Goal: Information Seeking & Learning: Learn about a topic

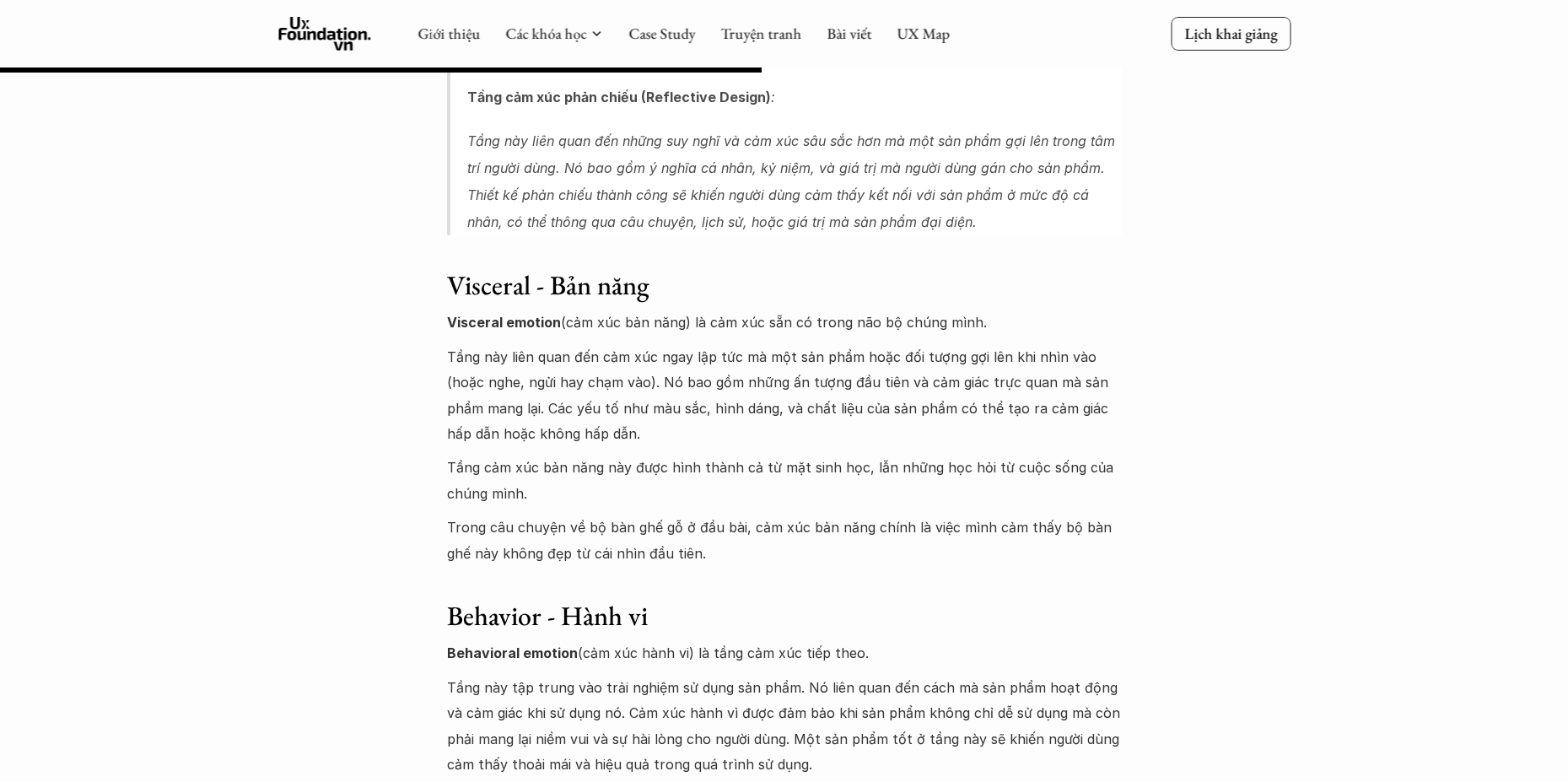
scroll to position [4471, 0]
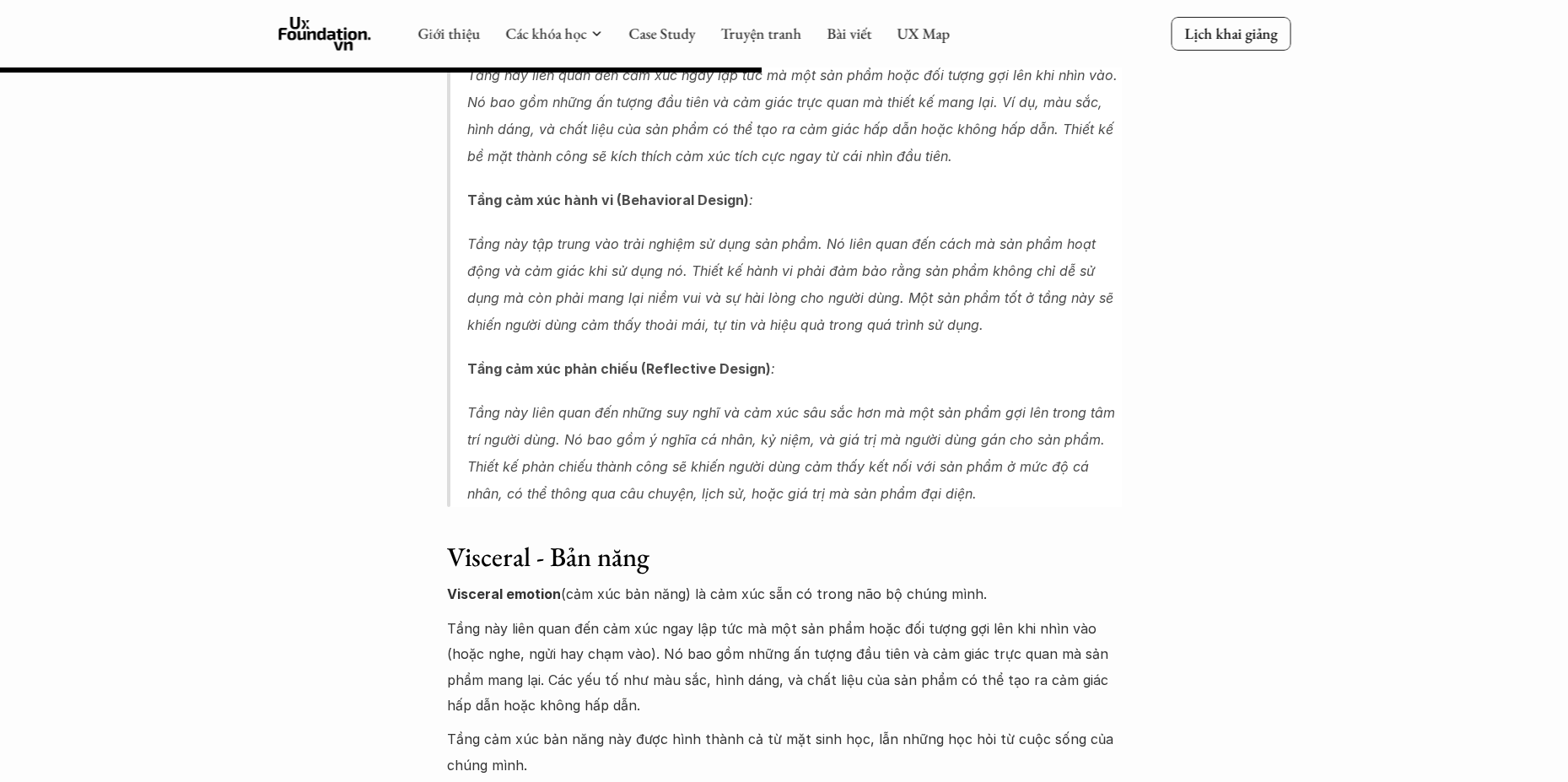
click at [1161, 438] on div "Lúa hóa kiến thức Sản phẩm gợi nên cảm xúc 🕔 [DATE] 🧑‍🎓 [PERSON_NAME] , Ông giá…" at bounding box center [784, 641] width 1568 height 10056
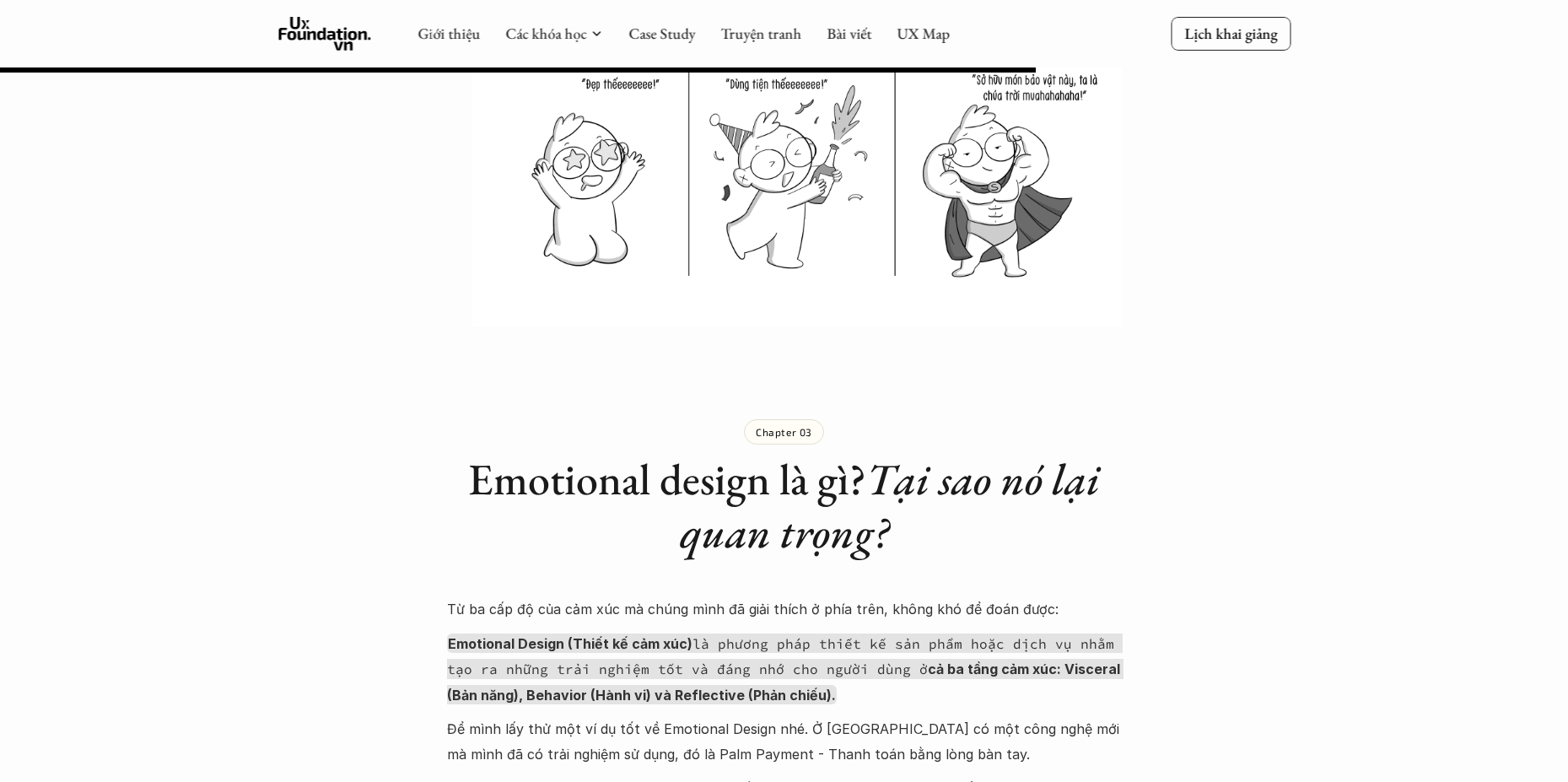
scroll to position [6410, 0]
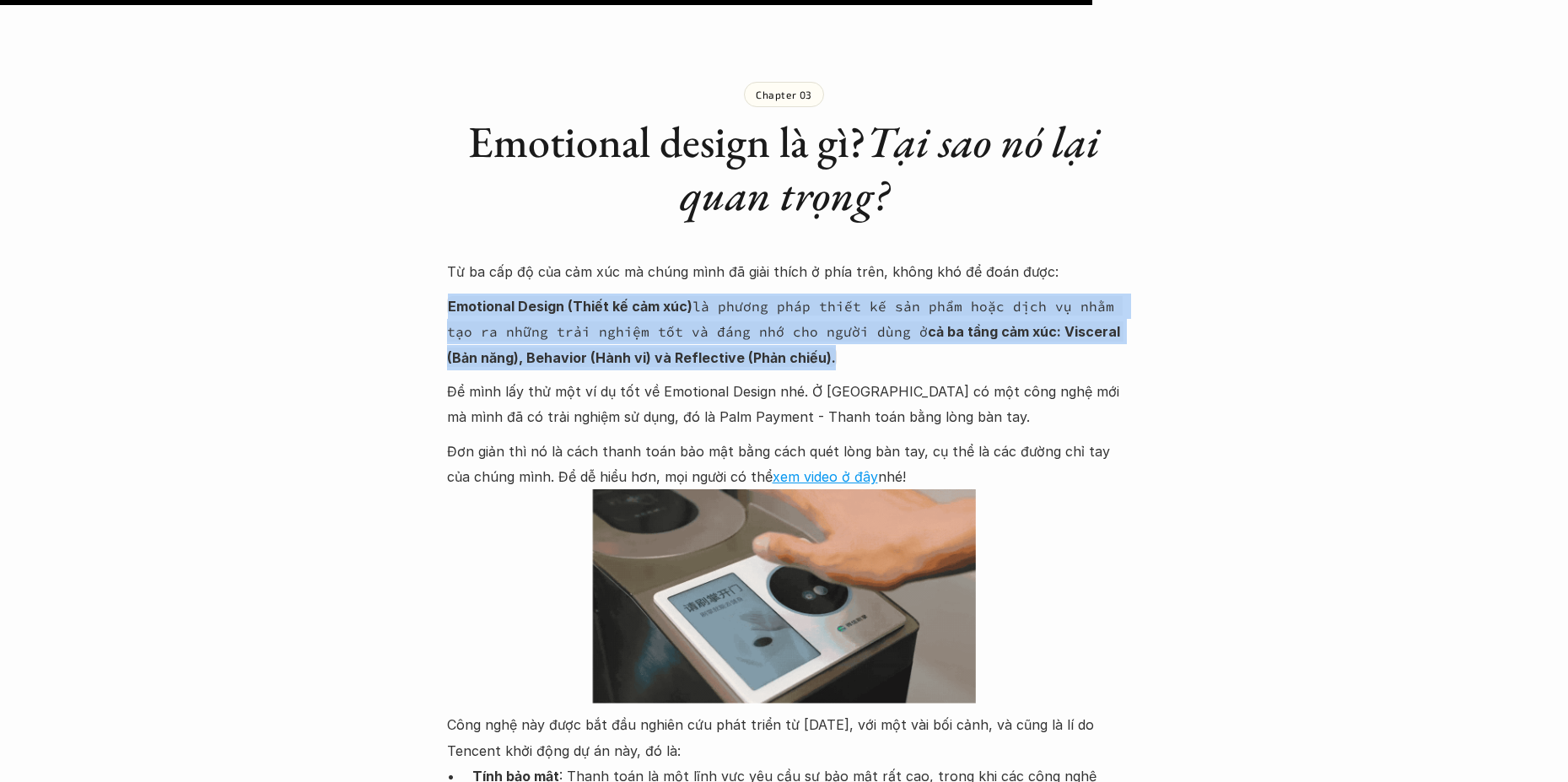
drag, startPoint x: 449, startPoint y: 198, endPoint x: 845, endPoint y: 261, distance: 401.0
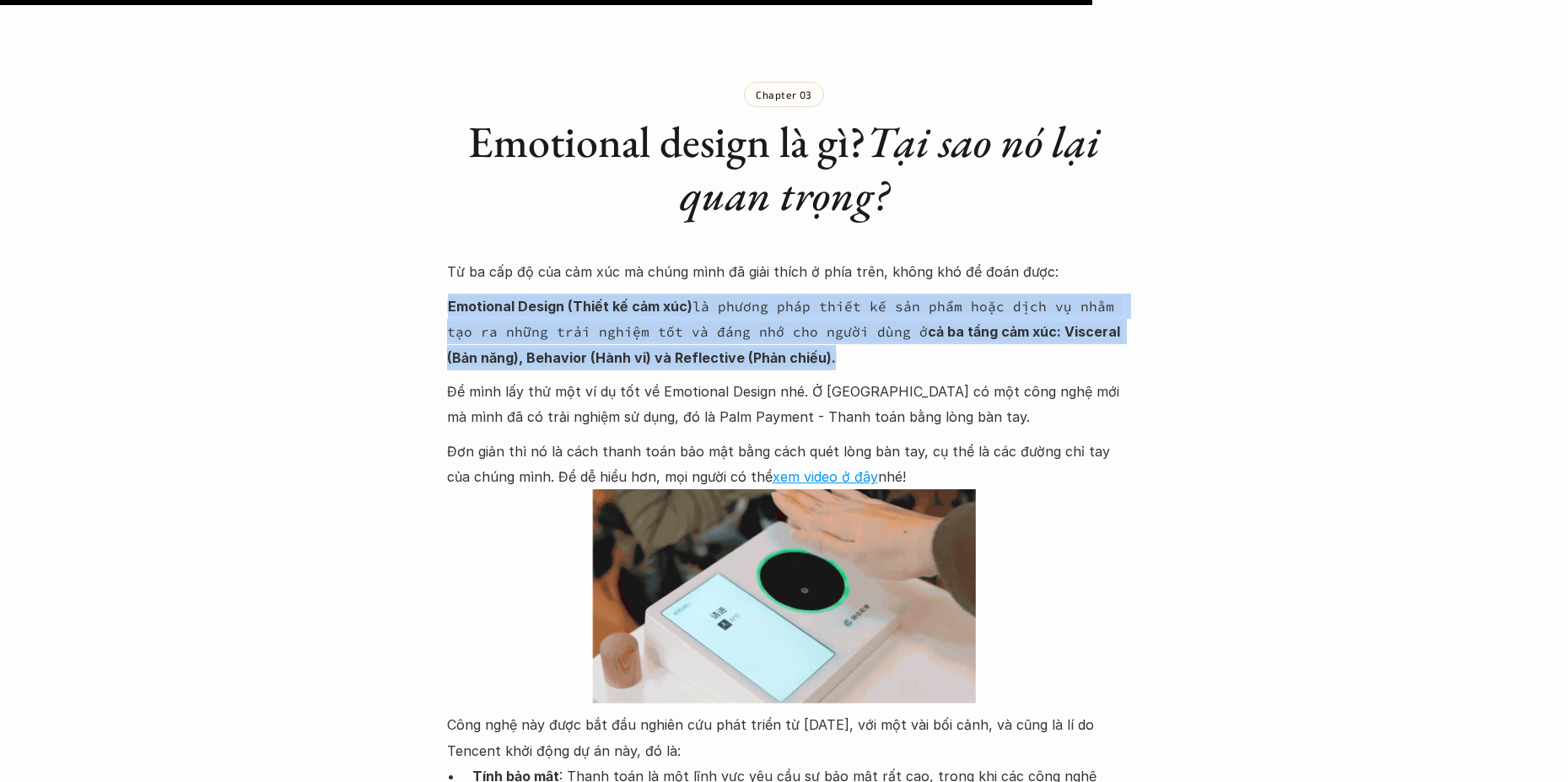
click at [845, 293] on p "Emotional Design (Thiết kế cảm xúc) là phương pháp thiết kế sản phẩm hoặc dịch …" at bounding box center [784, 332] width 675 height 77
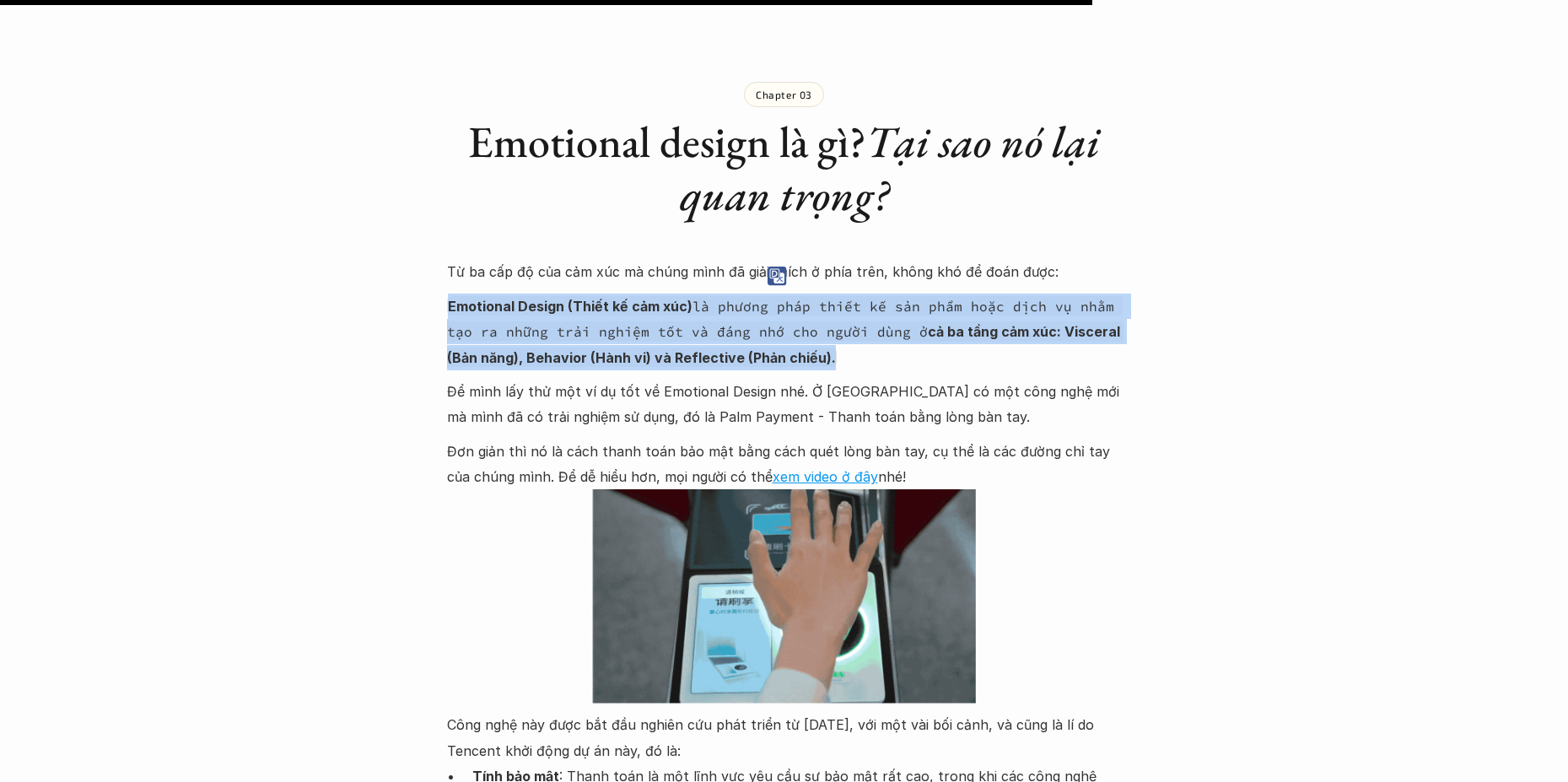
copy code "Emotional Design (Thiết kế cảm xúc) là phương pháp thiết kế sản phẩm hoặc dịch …"
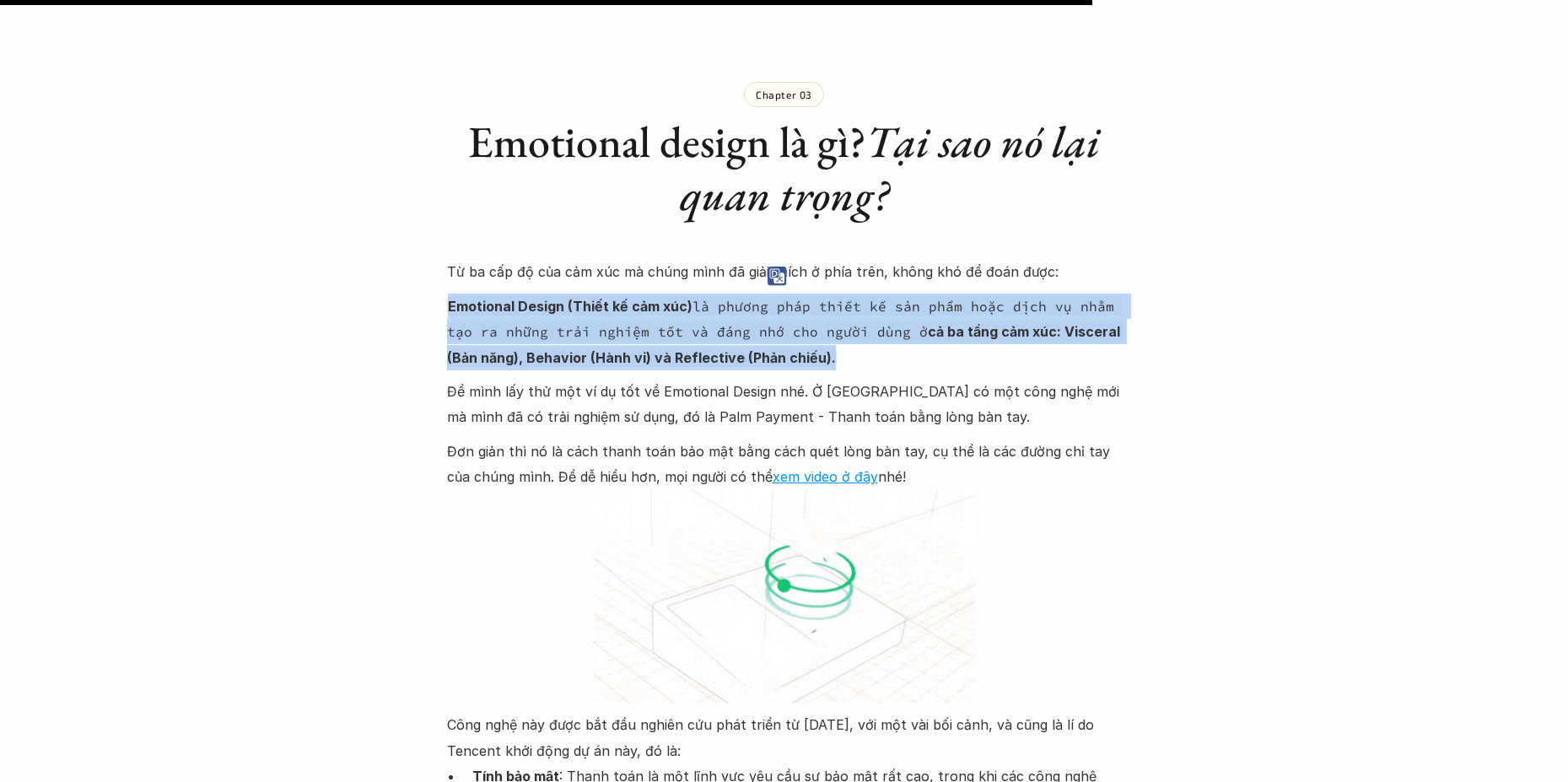
click at [466, 298] on strong "Emotional Design (Thiết kế cảm xúc)" at bounding box center [570, 306] width 244 height 17
click at [447, 296] on code "Emotional Design (Thiết kế cảm xúc) là phương pháp thiết kế sản phẩm hoặc dịch …" at bounding box center [785, 332] width 677 height 71
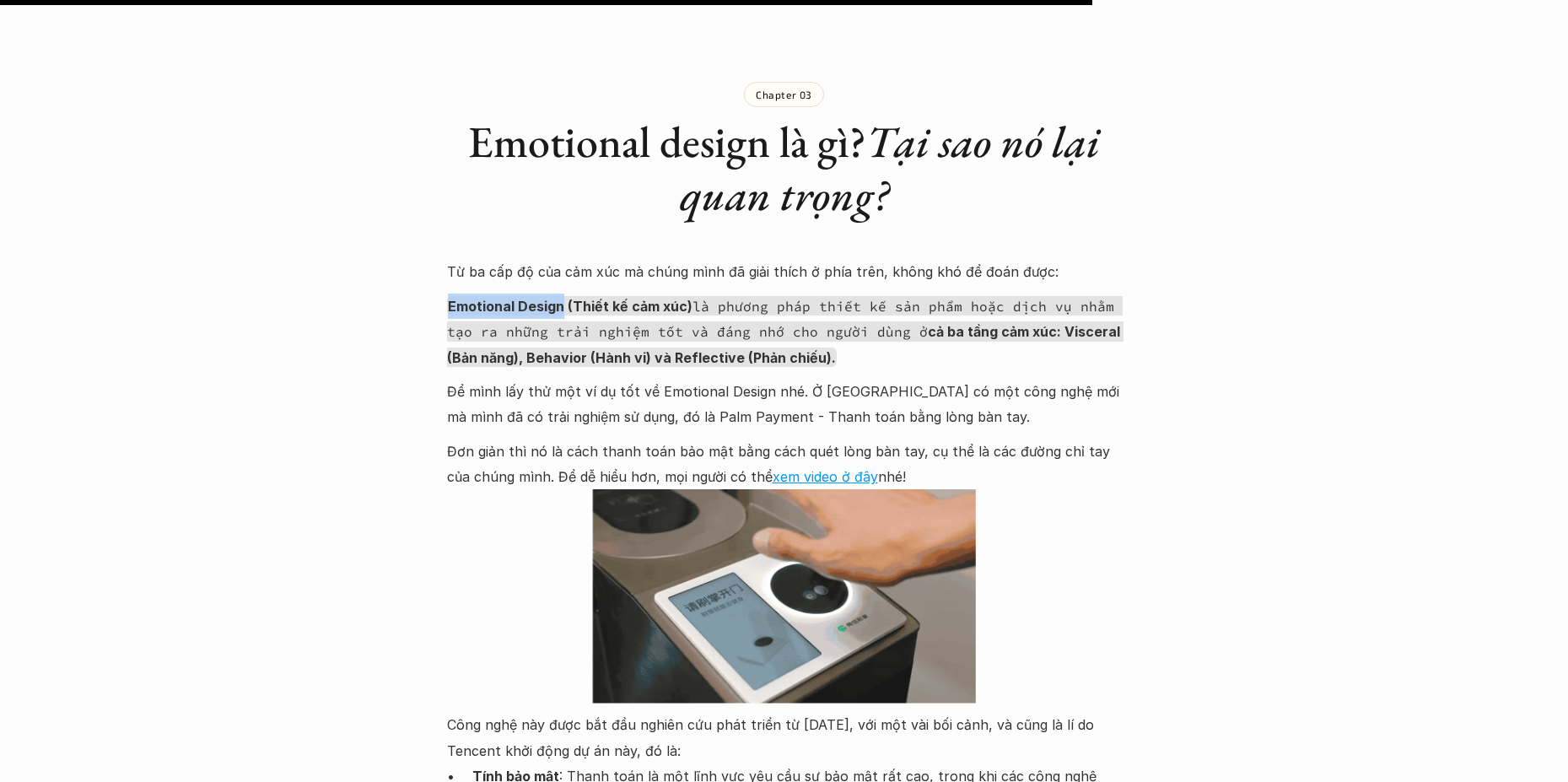
drag, startPoint x: 561, startPoint y: 205, endPoint x: 419, endPoint y: 201, distance: 142.1
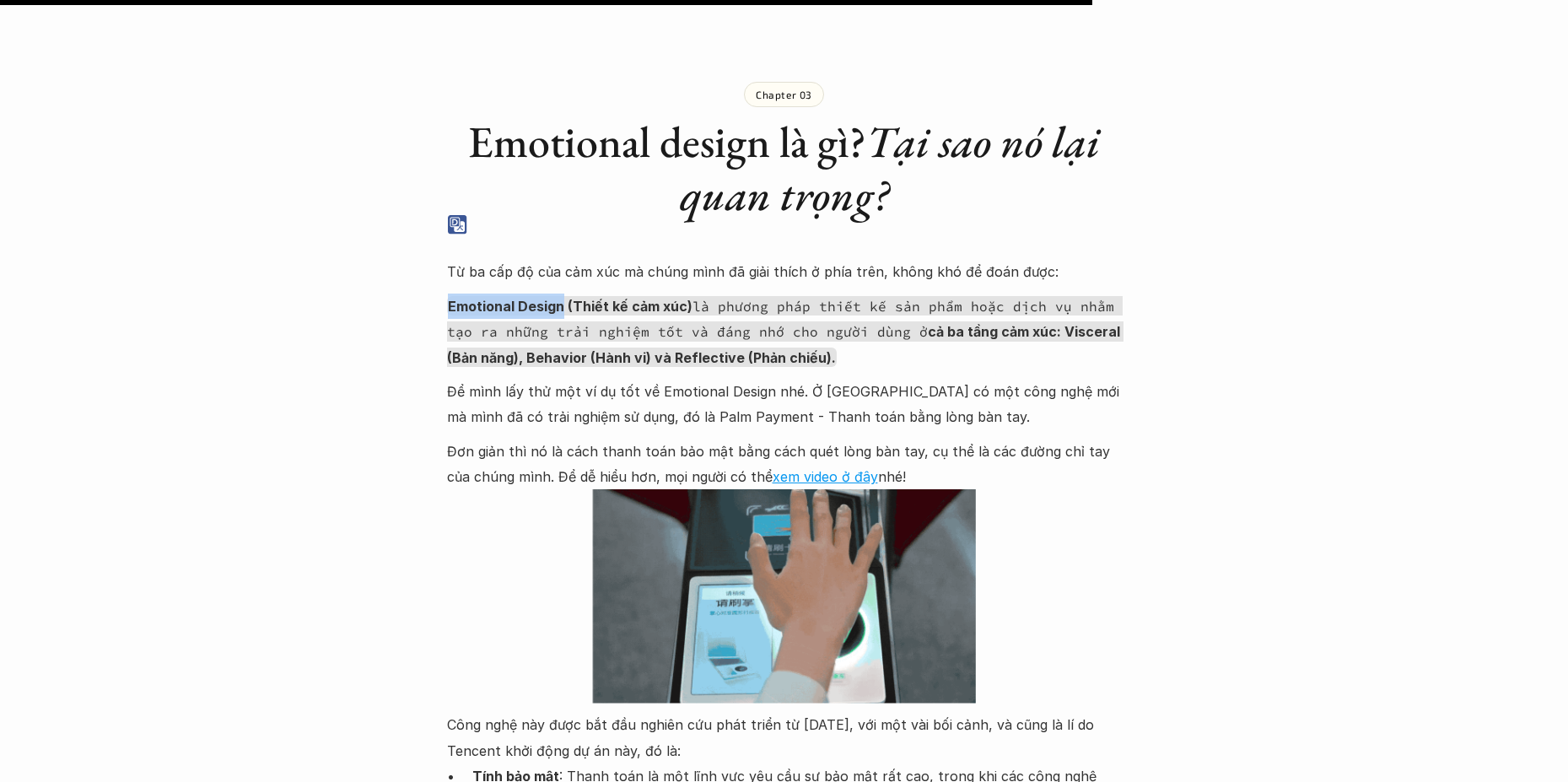
copy strong "Emotional Design"
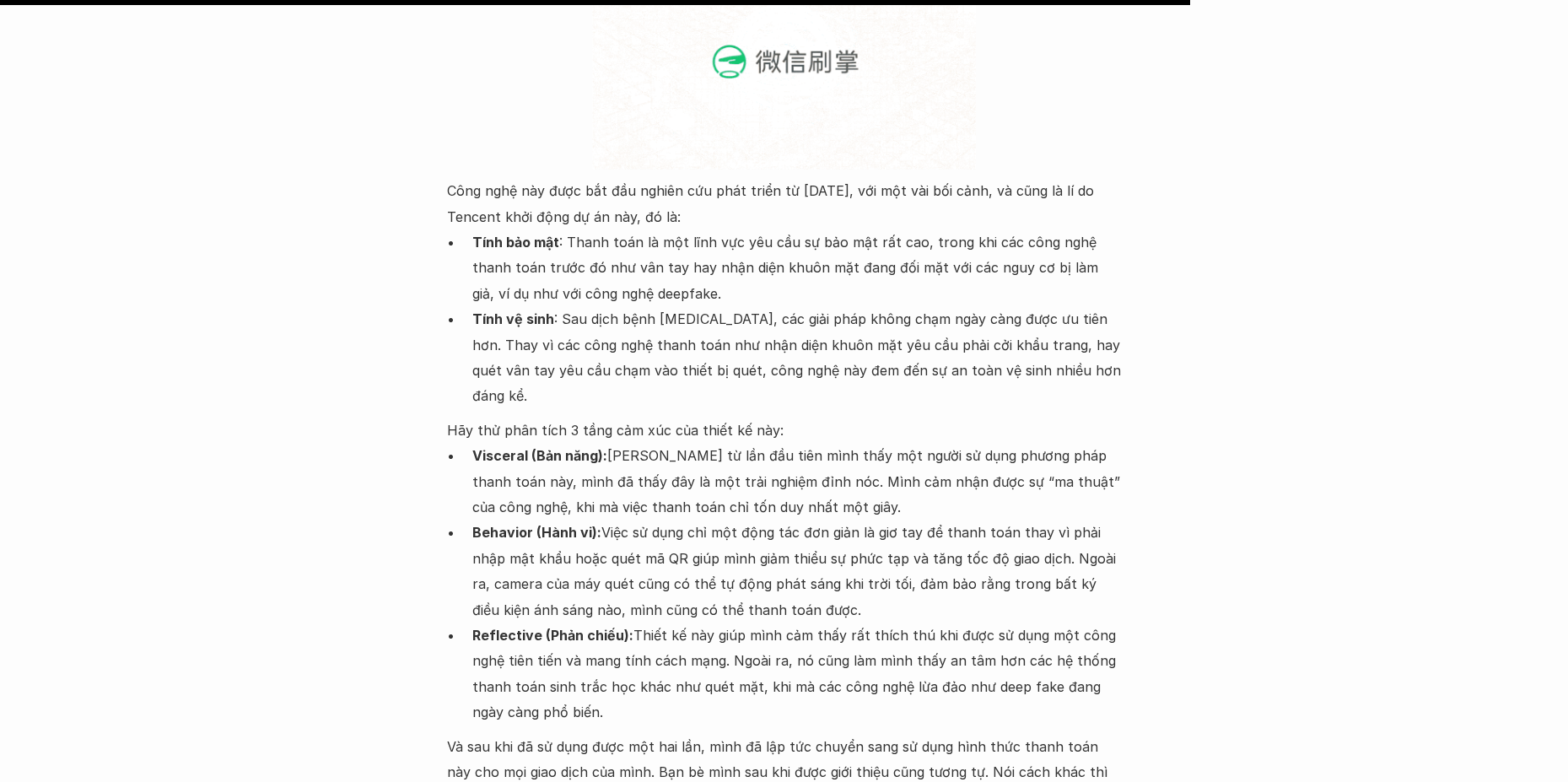
scroll to position [7002, 0]
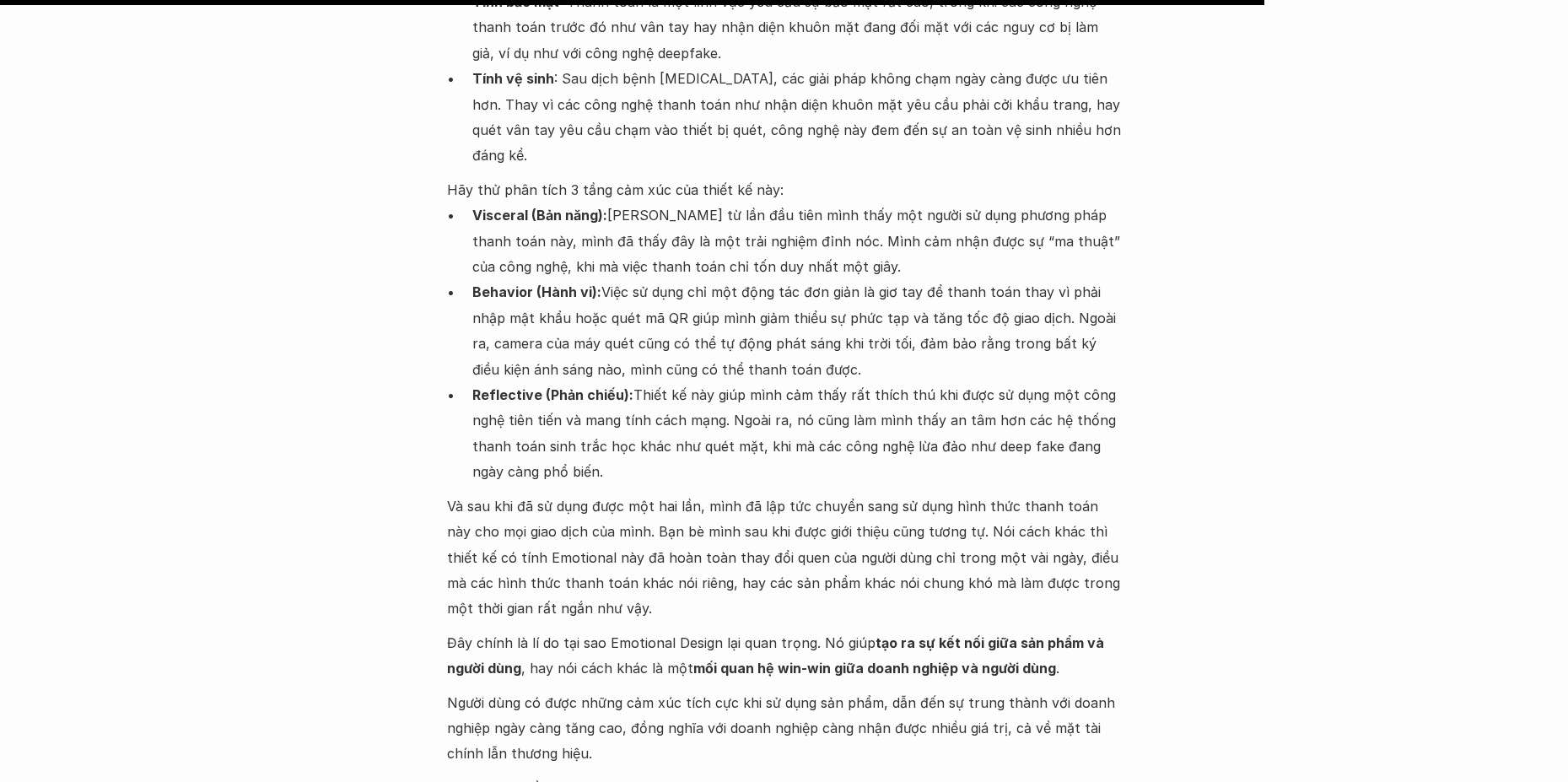
scroll to position [7423, 0]
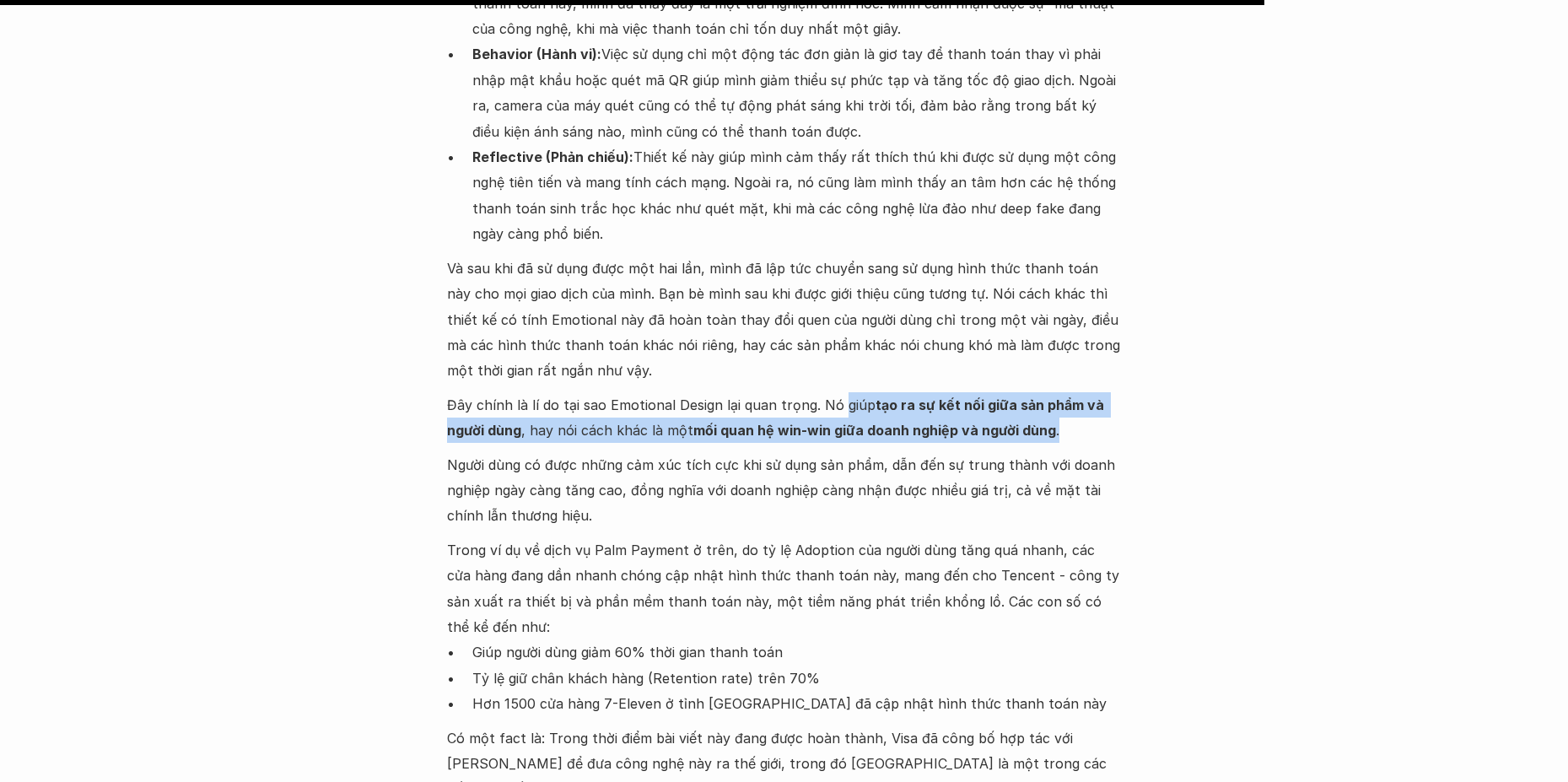
drag, startPoint x: 837, startPoint y: 276, endPoint x: 1063, endPoint y: 304, distance: 227.7
click at [1063, 392] on p "Đây chính là lí do tại sao Emotional Design lại quan trọng. Nó giúp tạo ra sự k…" at bounding box center [784, 417] width 675 height 52
copy p "giúp tạo ra sự kết nối giữa sản phẩm và người dùng , hay nói cách khác là một m…"
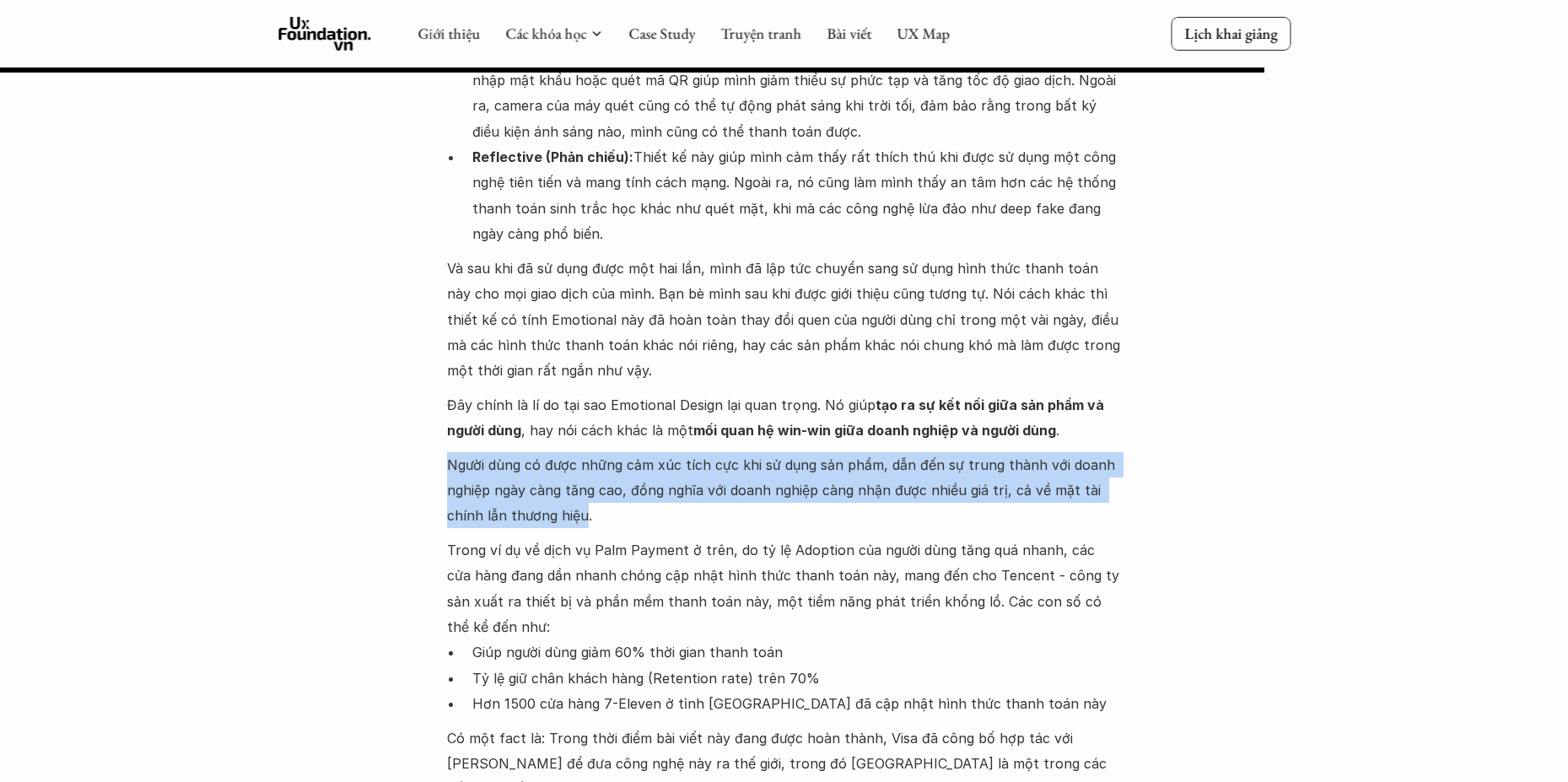
drag, startPoint x: 448, startPoint y: 334, endPoint x: 581, endPoint y: 383, distance: 141.7
click at [581, 452] on p "Người dùng có được những cảm xúc tích cực khi sử dụng sản phẩm, dẫn đến sự trun…" at bounding box center [784, 490] width 675 height 77
copy p "Người dùng có được những cảm xúc tích cực khi sử dụng sản phẩm, dẫn đến sự trun…"
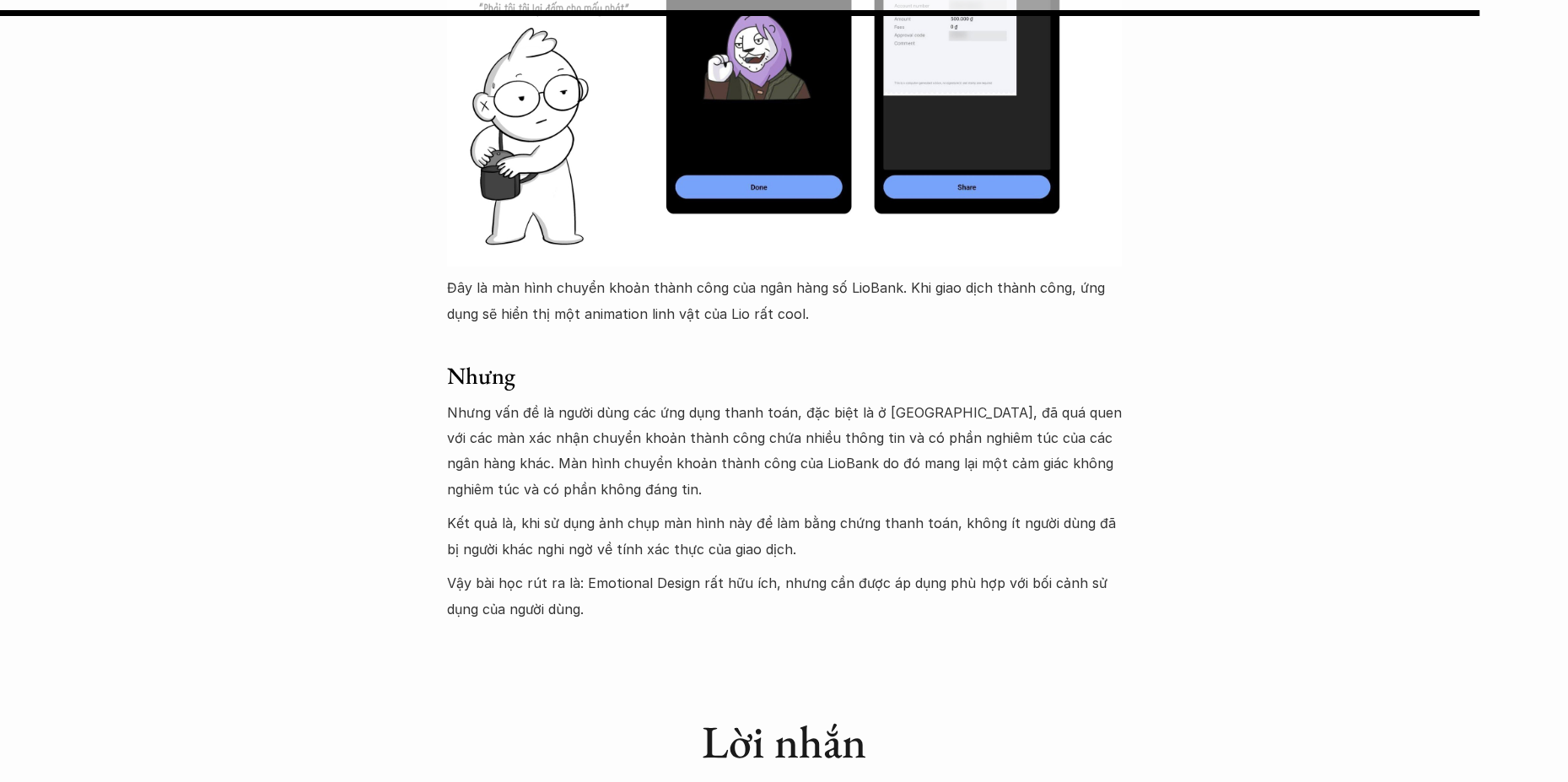
scroll to position [8689, 0]
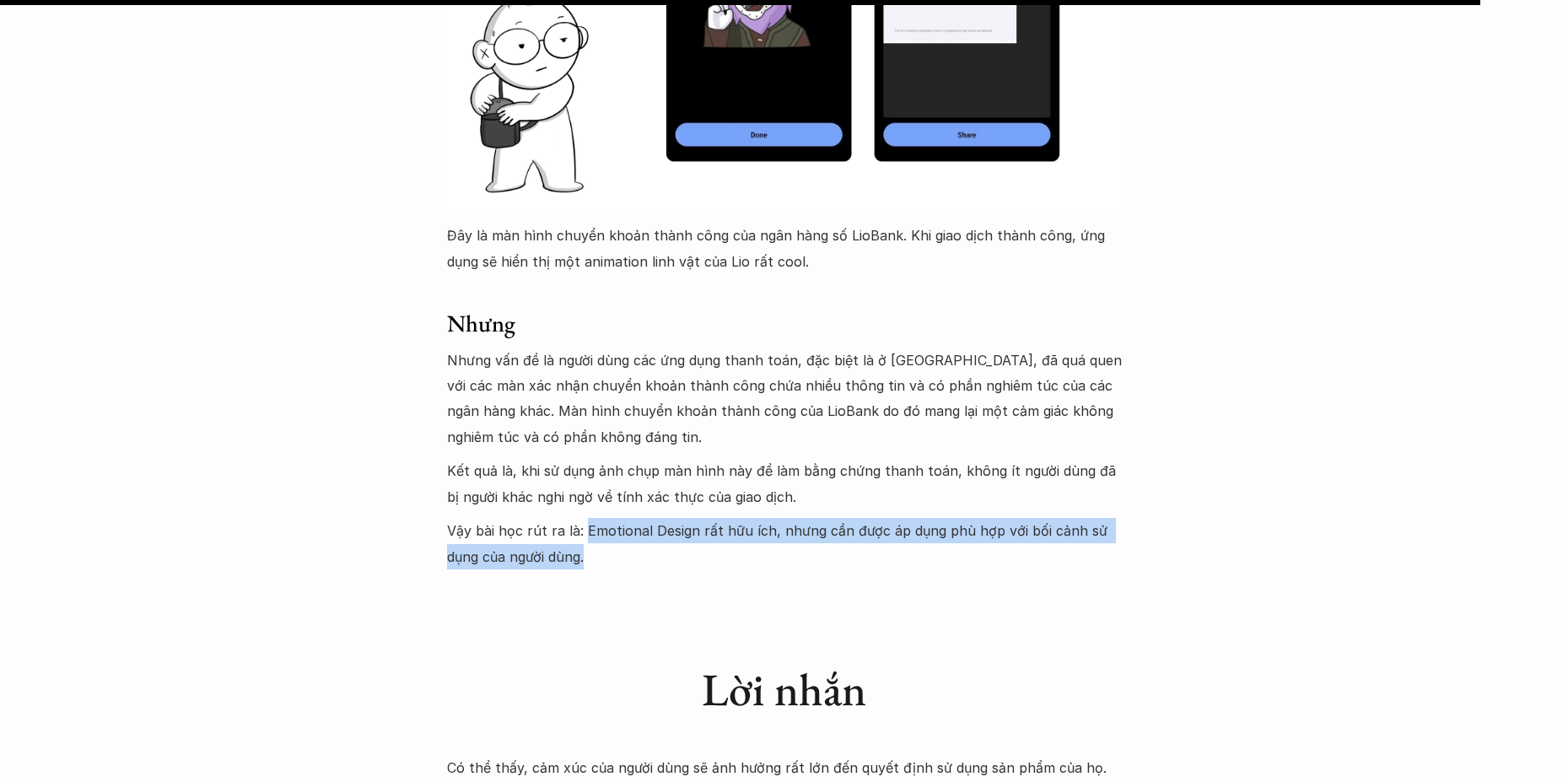
drag, startPoint x: 582, startPoint y: 403, endPoint x: 590, endPoint y: 444, distance: 41.8
copy p "Emotional Design rất hữu ích, nhưng cần được áp dụng phù hợp với bối cảnh sử dụ…"
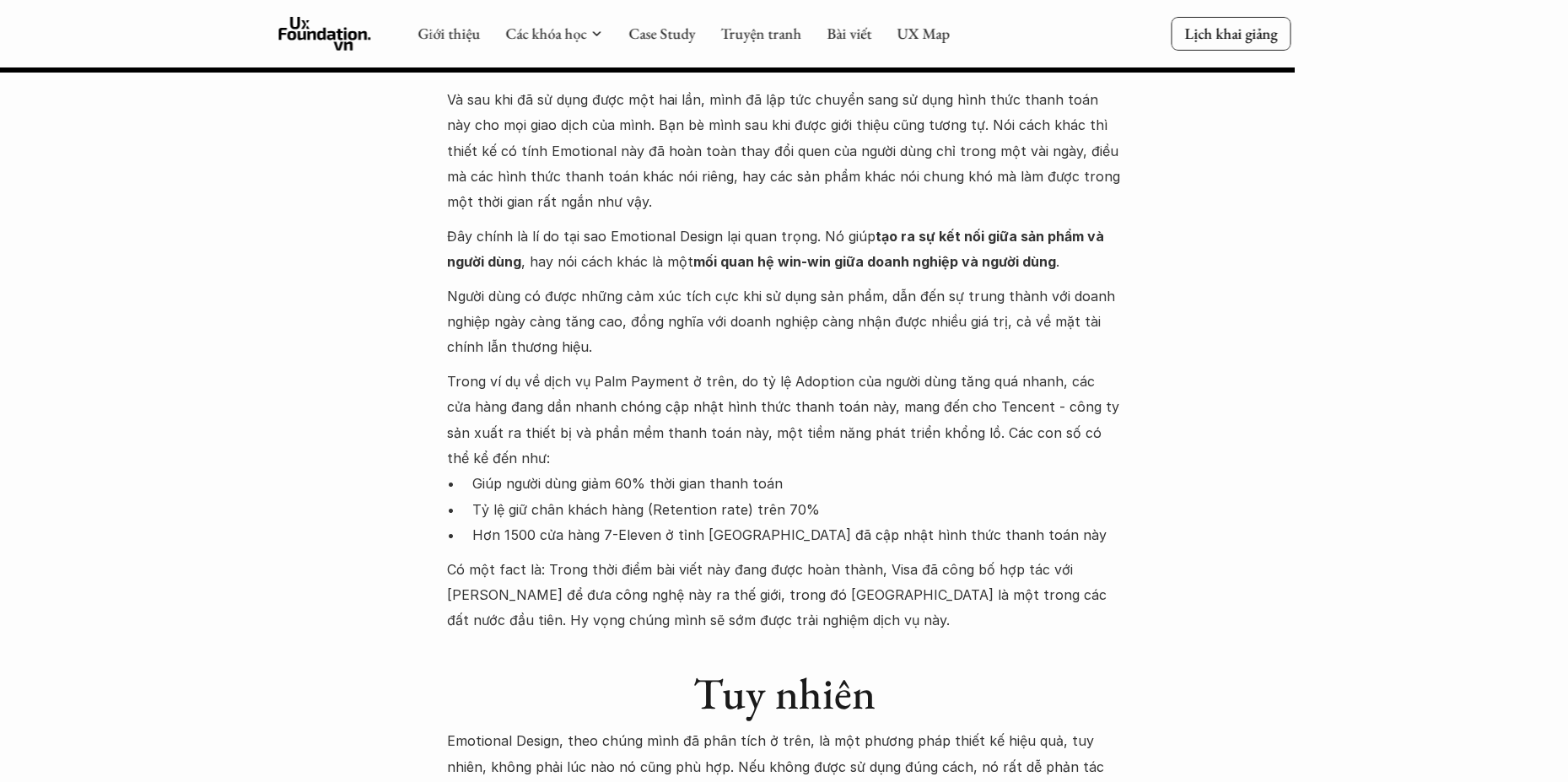
scroll to position [8013, 0]
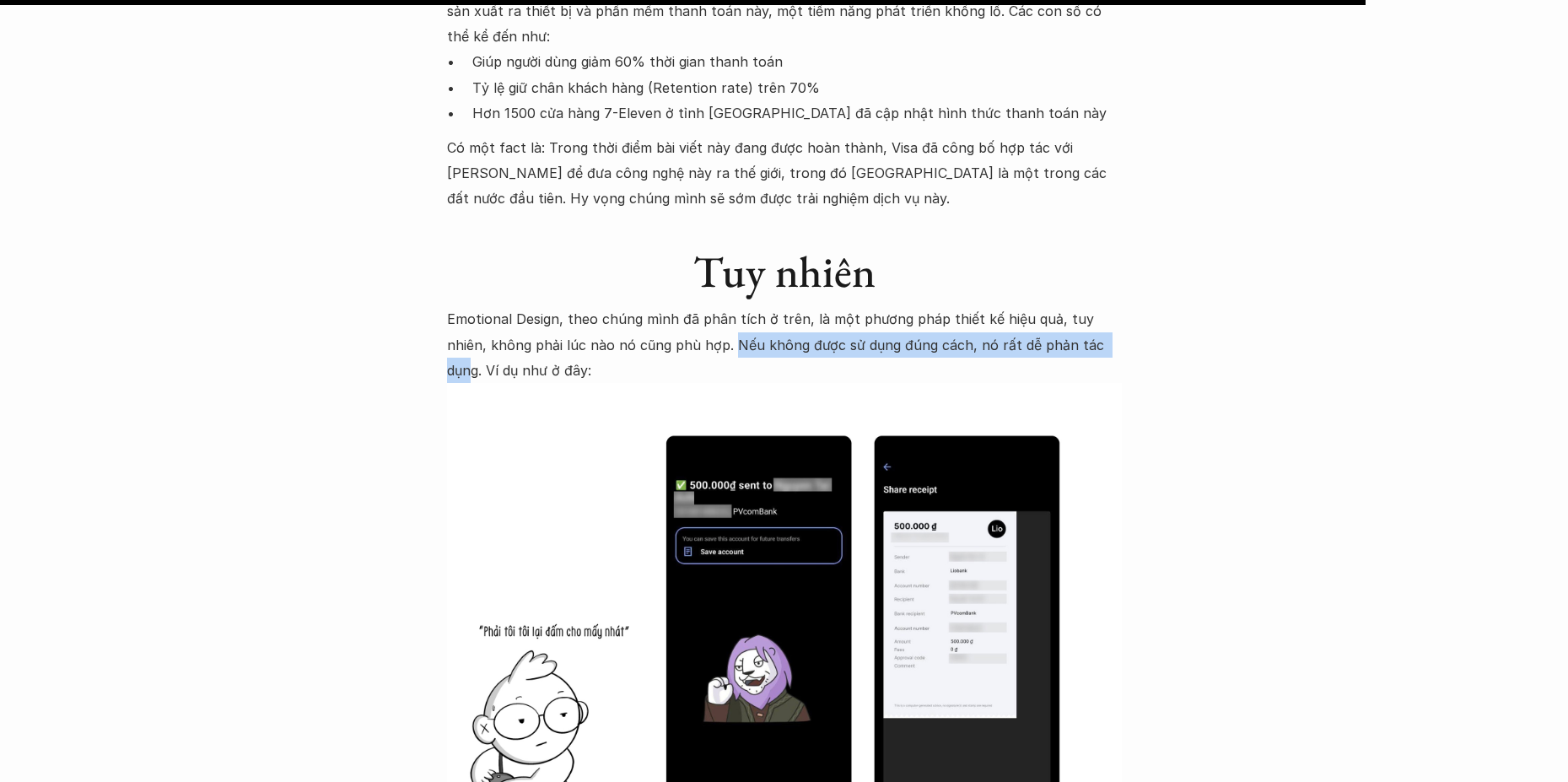
drag, startPoint x: 690, startPoint y: 215, endPoint x: 1069, endPoint y: 214, distance: 379.0
click at [1069, 306] on p "Emotional Design, theo chúng mình đã phân tích ở trên, là một phương pháp thiết…" at bounding box center [784, 344] width 675 height 77
drag, startPoint x: 1042, startPoint y: 220, endPoint x: 689, endPoint y: 221, distance: 353.0
click at [689, 306] on p "Emotional Design, theo chúng mình đã phân tích ở trên, là một phương pháp thiết…" at bounding box center [784, 344] width 675 height 77
copy p "Nếu không được sử dụng đúng cách, nó rất dễ phản tác dụng"
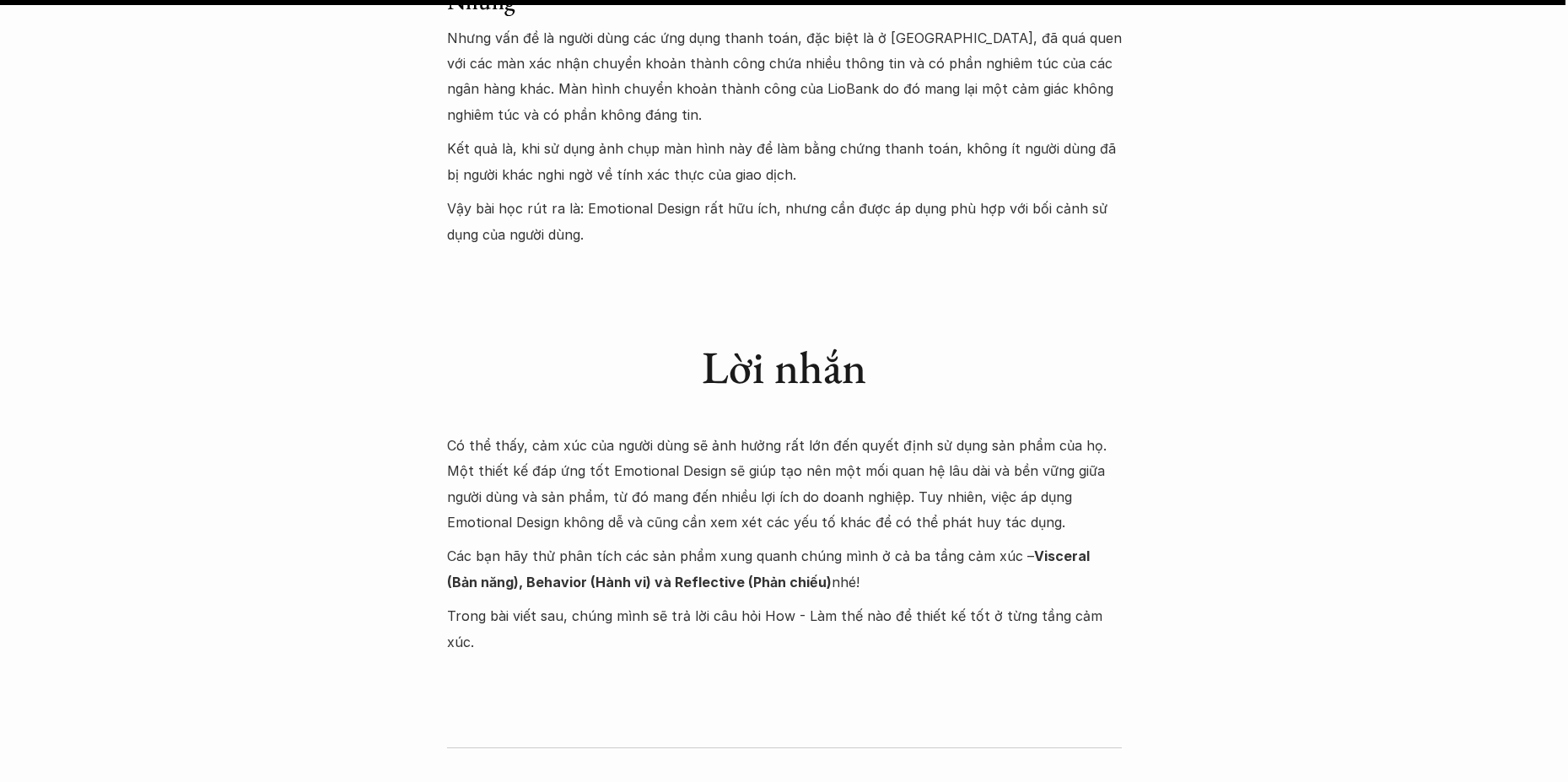
scroll to position [9194, 0]
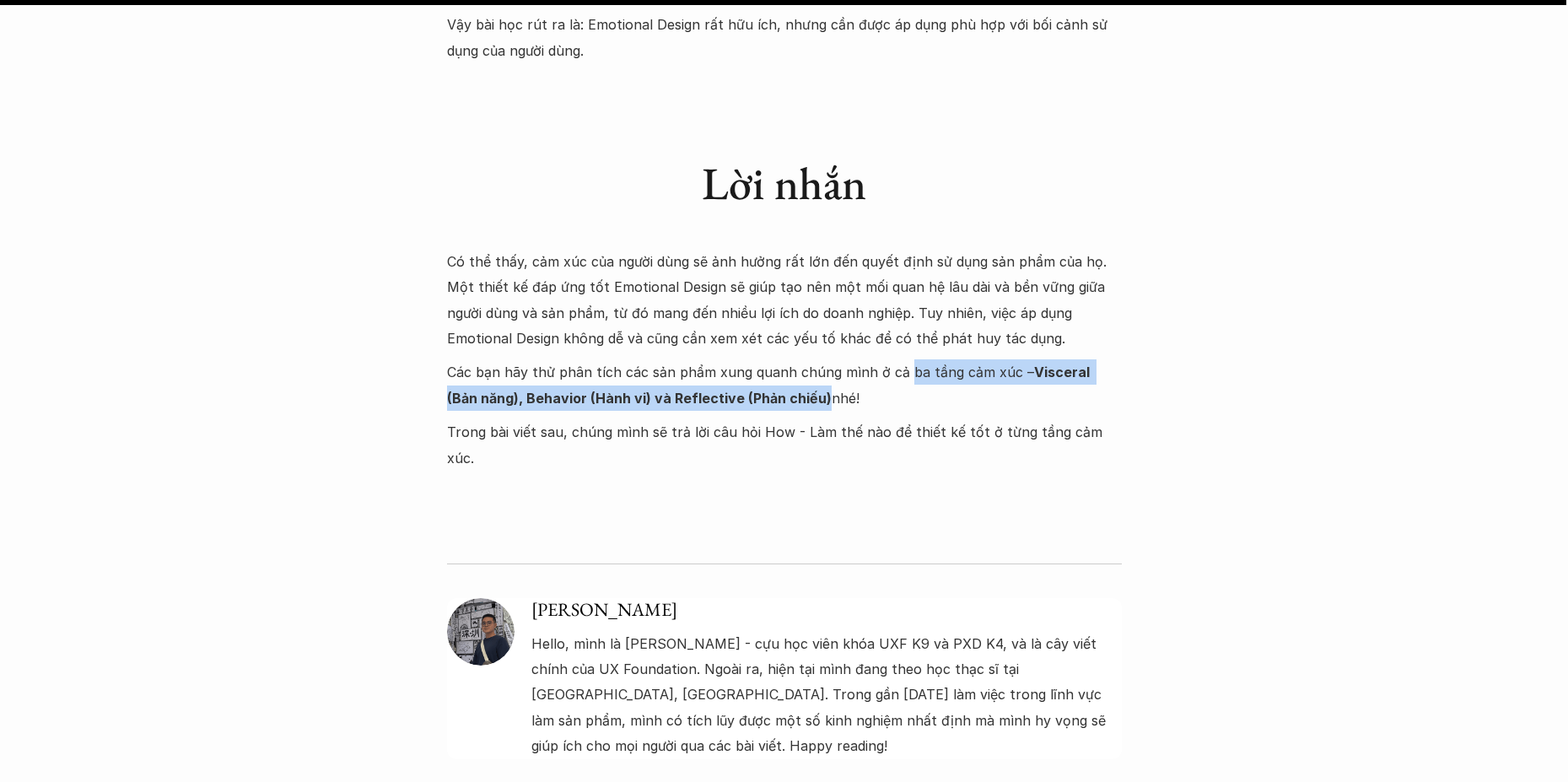
drag, startPoint x: 902, startPoint y: 245, endPoint x: 787, endPoint y: 266, distance: 116.9
click at [787, 360] on p "Các bạn hãy thử phân tích các sản phẩm xung quanh chúng mình ở cả ba tầng cảm x…" at bounding box center [784, 385] width 675 height 52
copy p "ba tầng cảm xúc – Visceral (Bản năng), Behavior (Hành vi) và Reflective (Phản c…"
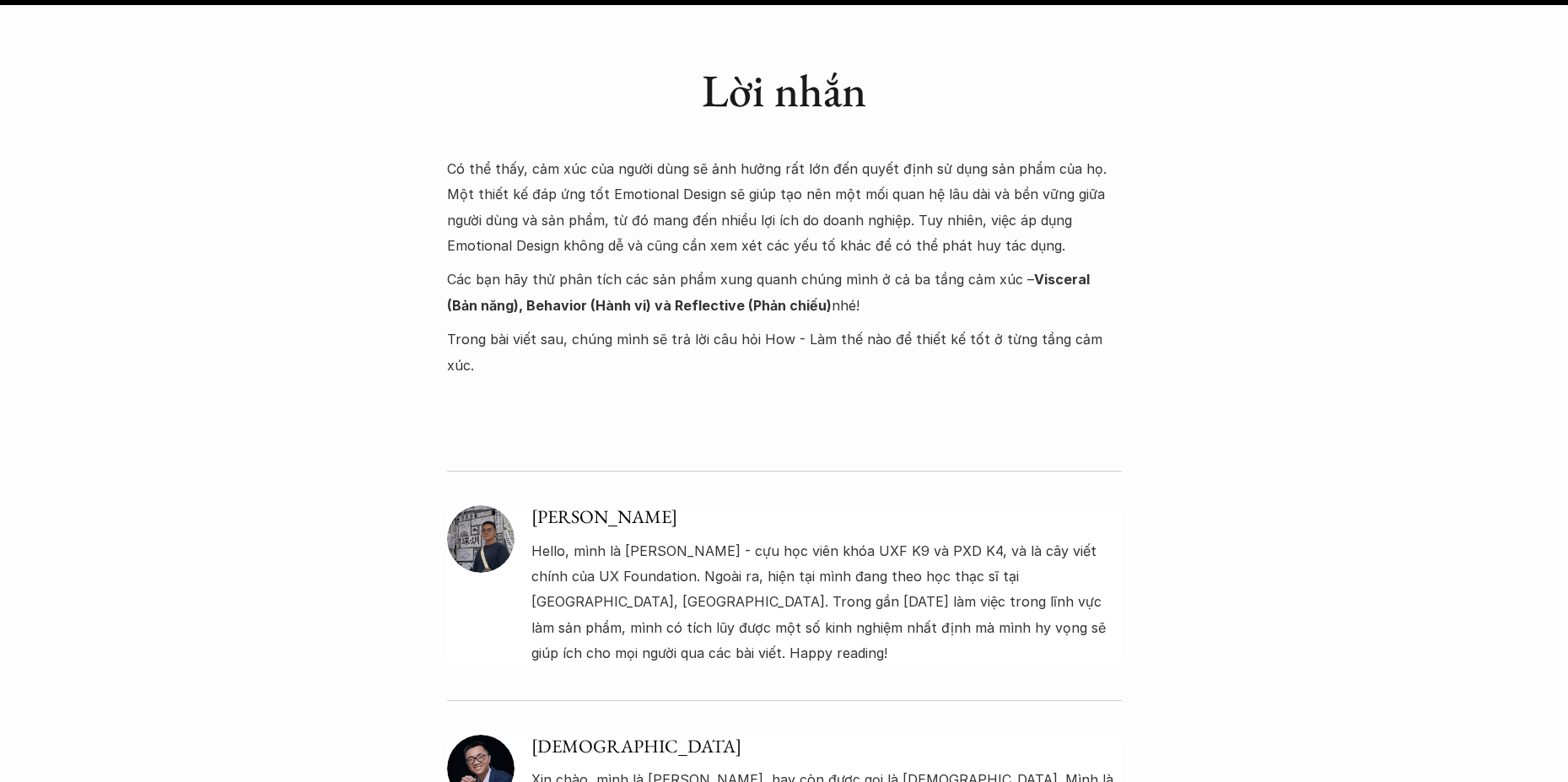
scroll to position [9532, 0]
